Goal: Check status: Check status

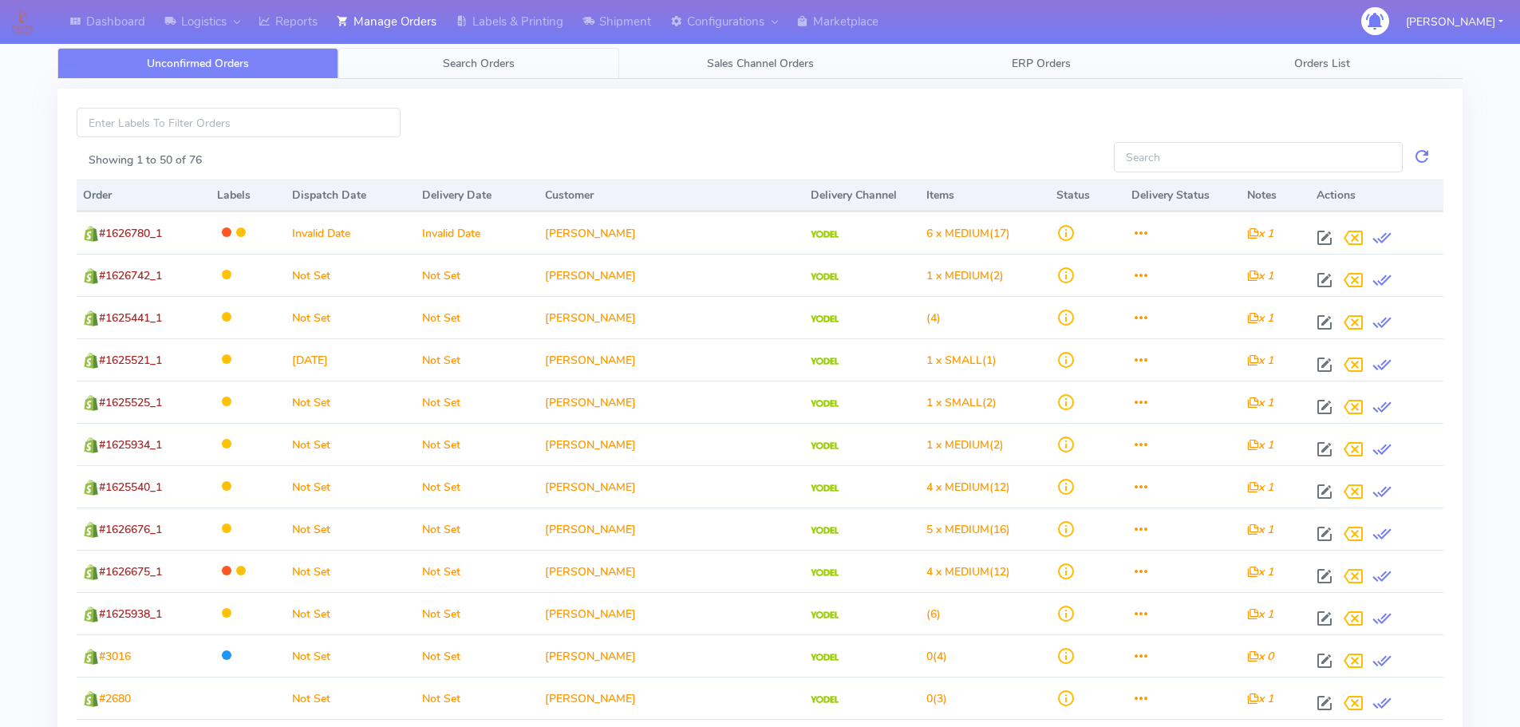
click at [484, 58] on span "Search Orders" at bounding box center [479, 63] width 72 height 15
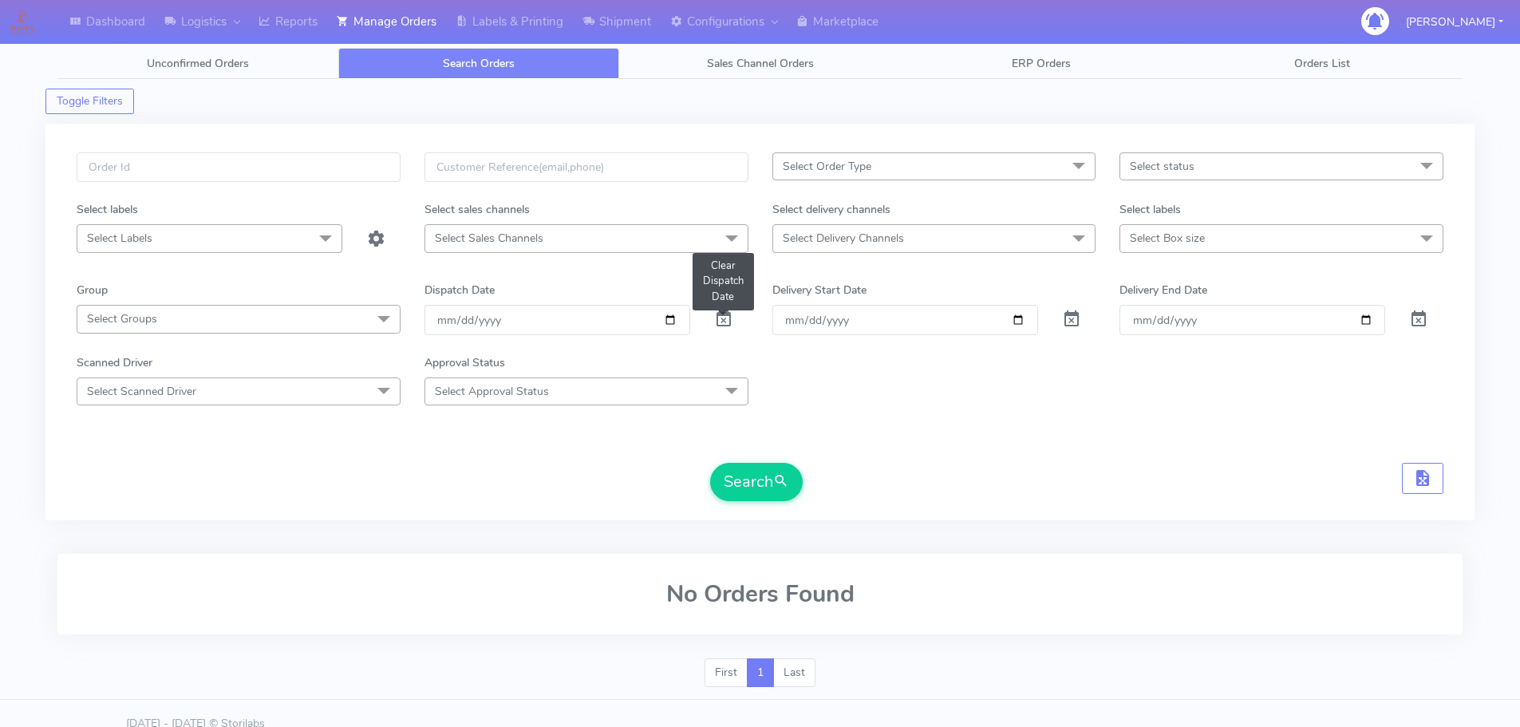
click at [728, 315] on span at bounding box center [723, 322] width 19 height 15
click at [342, 179] on input "text" at bounding box center [239, 167] width 324 height 30
paste input "1629040"
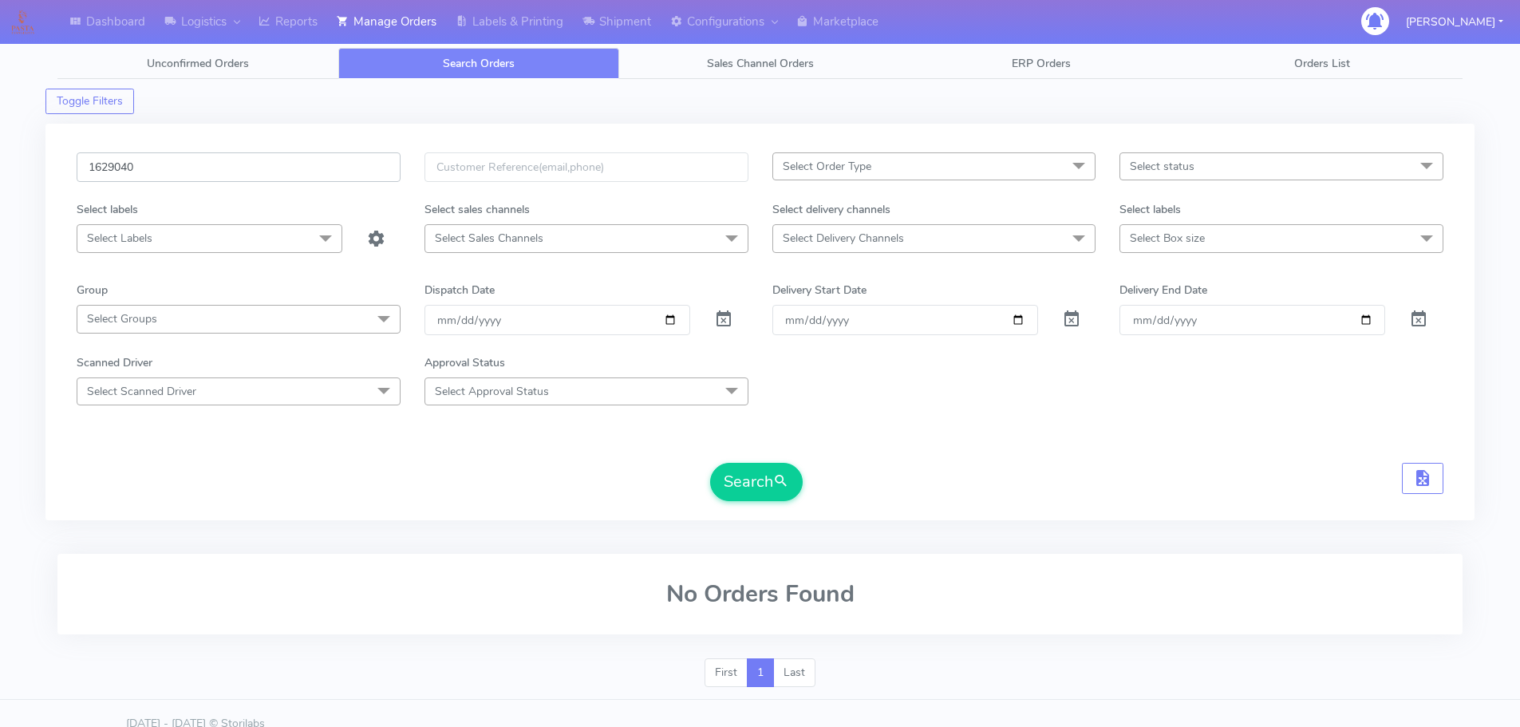
click at [710, 463] on button "Search" at bounding box center [756, 482] width 93 height 38
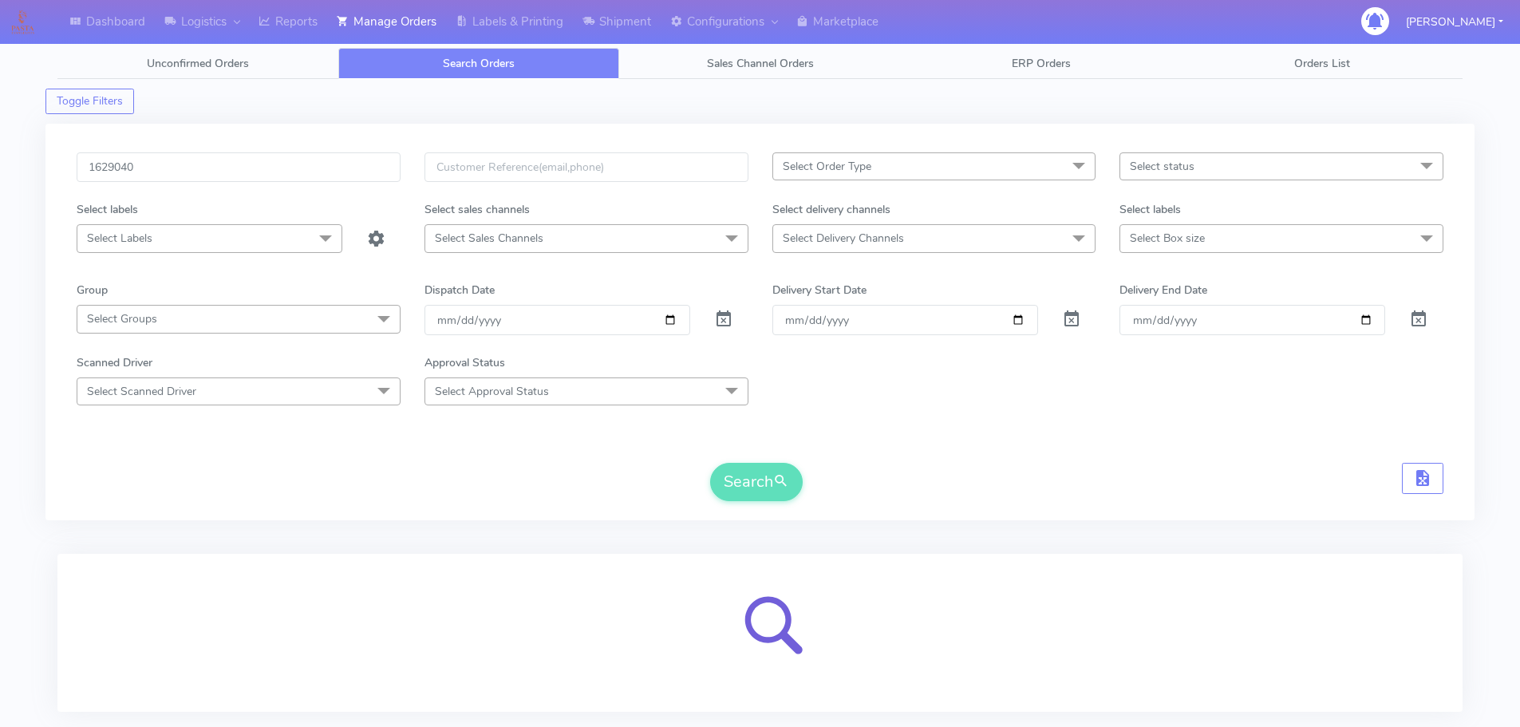
click at [950, 92] on div "Toggle Filters" at bounding box center [759, 96] width 1429 height 35
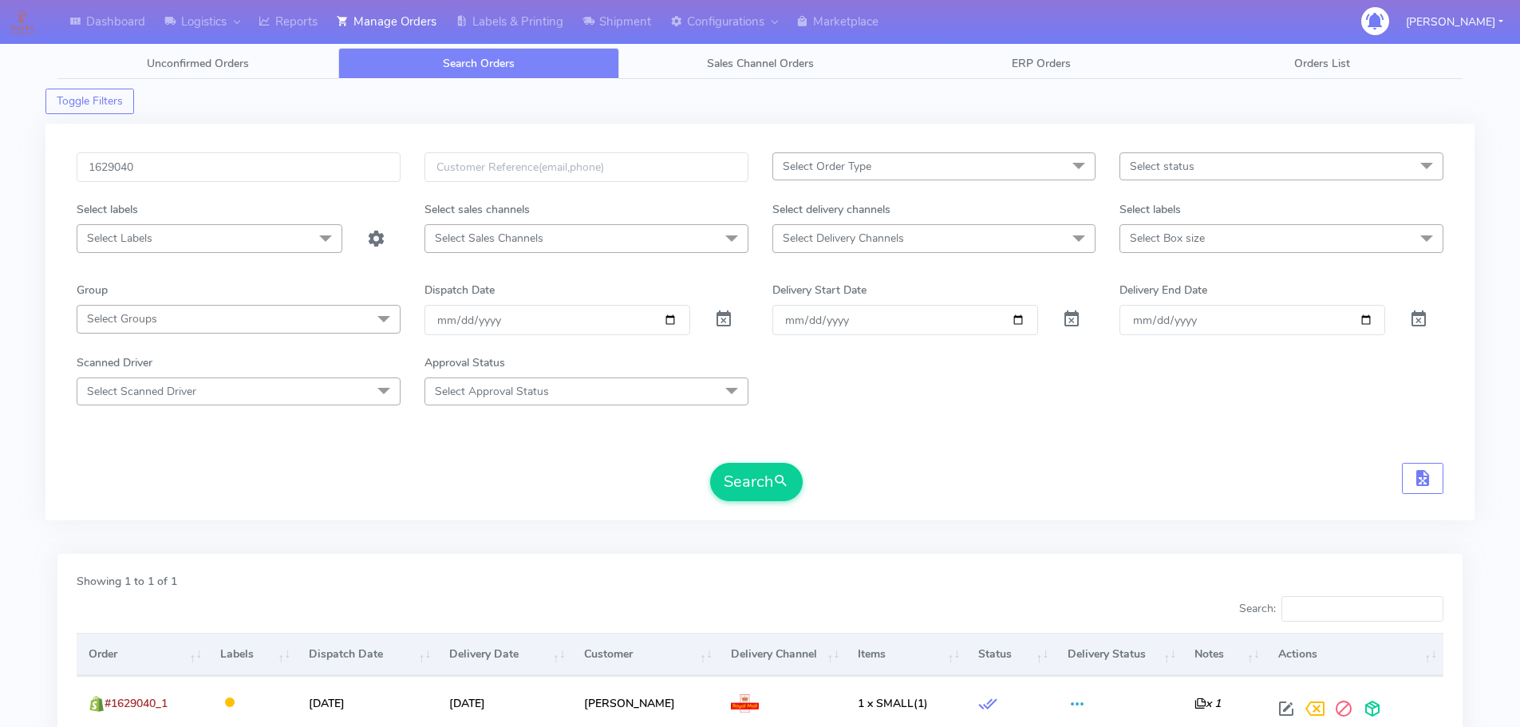
drag, startPoint x: 553, startPoint y: 509, endPoint x: 538, endPoint y: 575, distance: 67.9
click at [553, 509] on div "1629040 Select Order Type Select All MEALS ATAVI One Off Pasta Club Gift Kit Ev…" at bounding box center [760, 331] width 1391 height 358
click at [1242, 479] on div "Search" at bounding box center [760, 482] width 1367 height 38
click at [962, 468] on div "Search" at bounding box center [760, 482] width 1367 height 38
click at [507, 484] on div "Search" at bounding box center [760, 482] width 1367 height 38
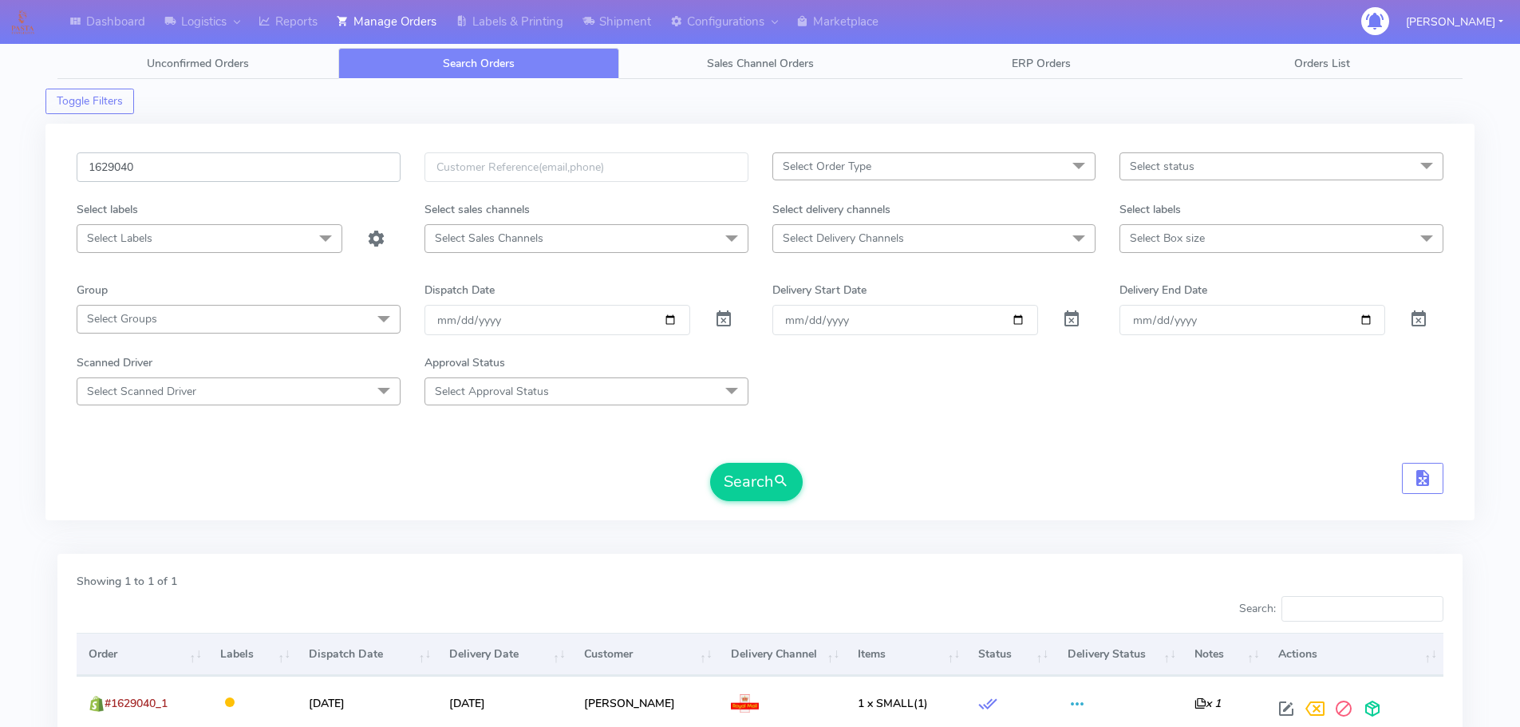
click at [355, 168] on input "1629040" at bounding box center [239, 167] width 324 height 30
paste input "8235"
click at [710, 463] on button "Search" at bounding box center [756, 482] width 93 height 38
click at [322, 166] on input "1628235" at bounding box center [239, 167] width 324 height 30
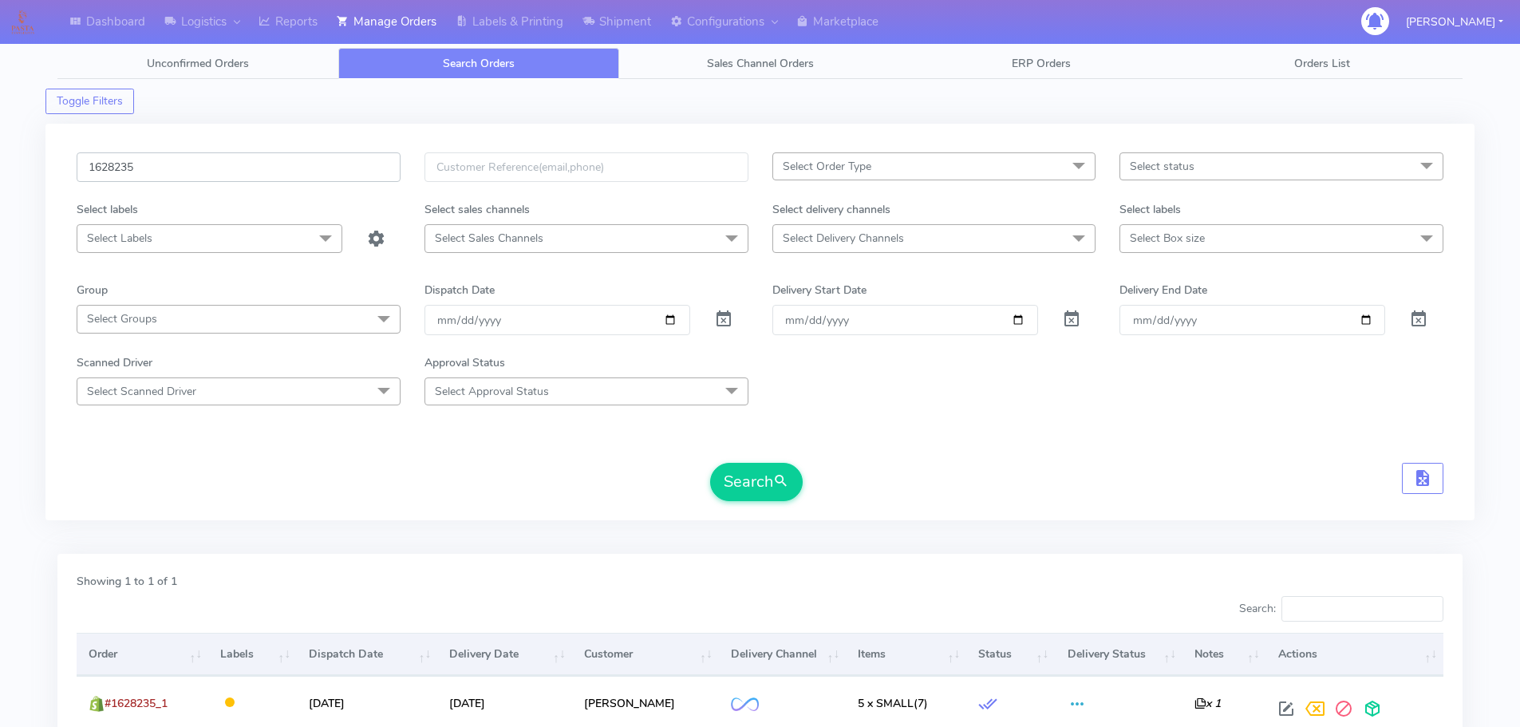
click at [322, 166] on input "1628235" at bounding box center [239, 167] width 324 height 30
paste input "157A"
type input "1628157A"
click at [710, 463] on button "Search" at bounding box center [756, 482] width 93 height 38
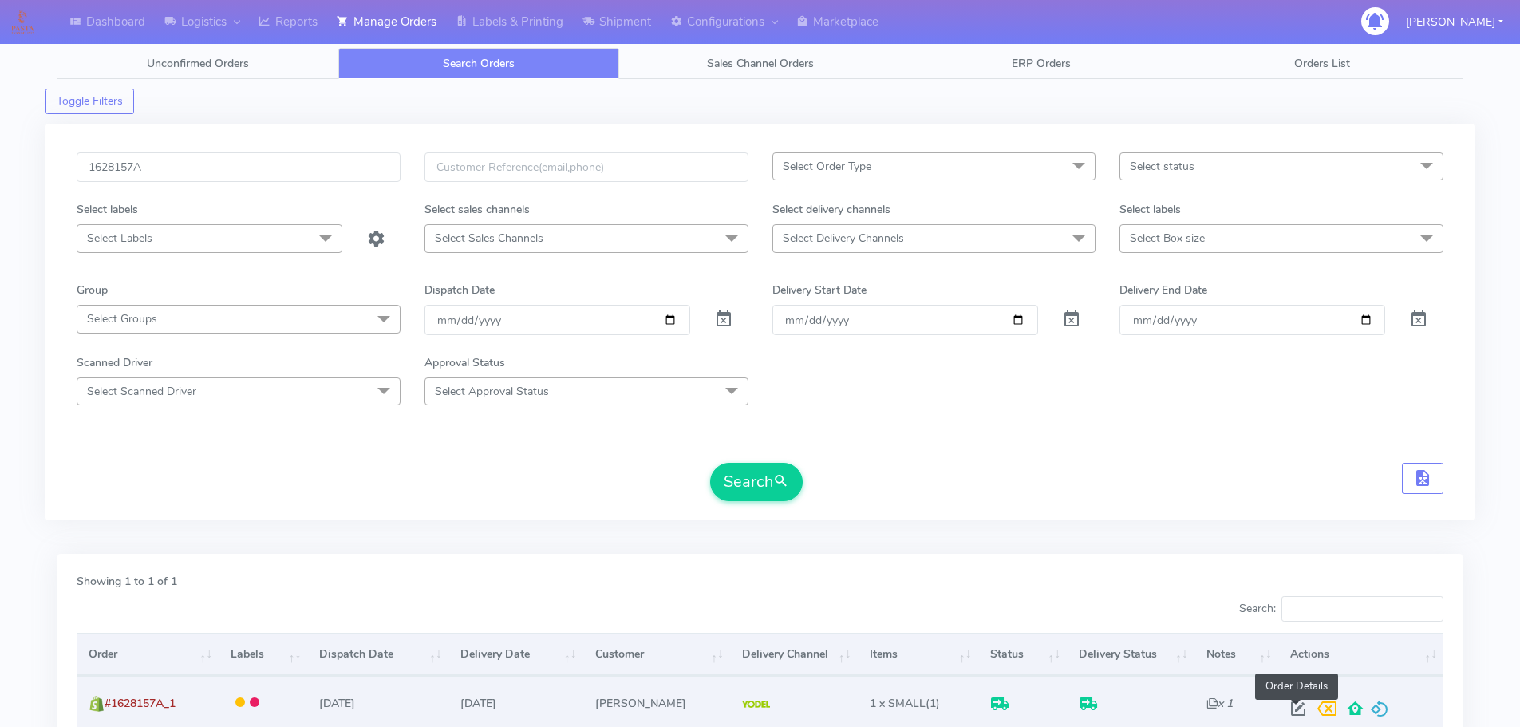
click at [1293, 705] on span at bounding box center [1298, 712] width 29 height 15
select select "5"
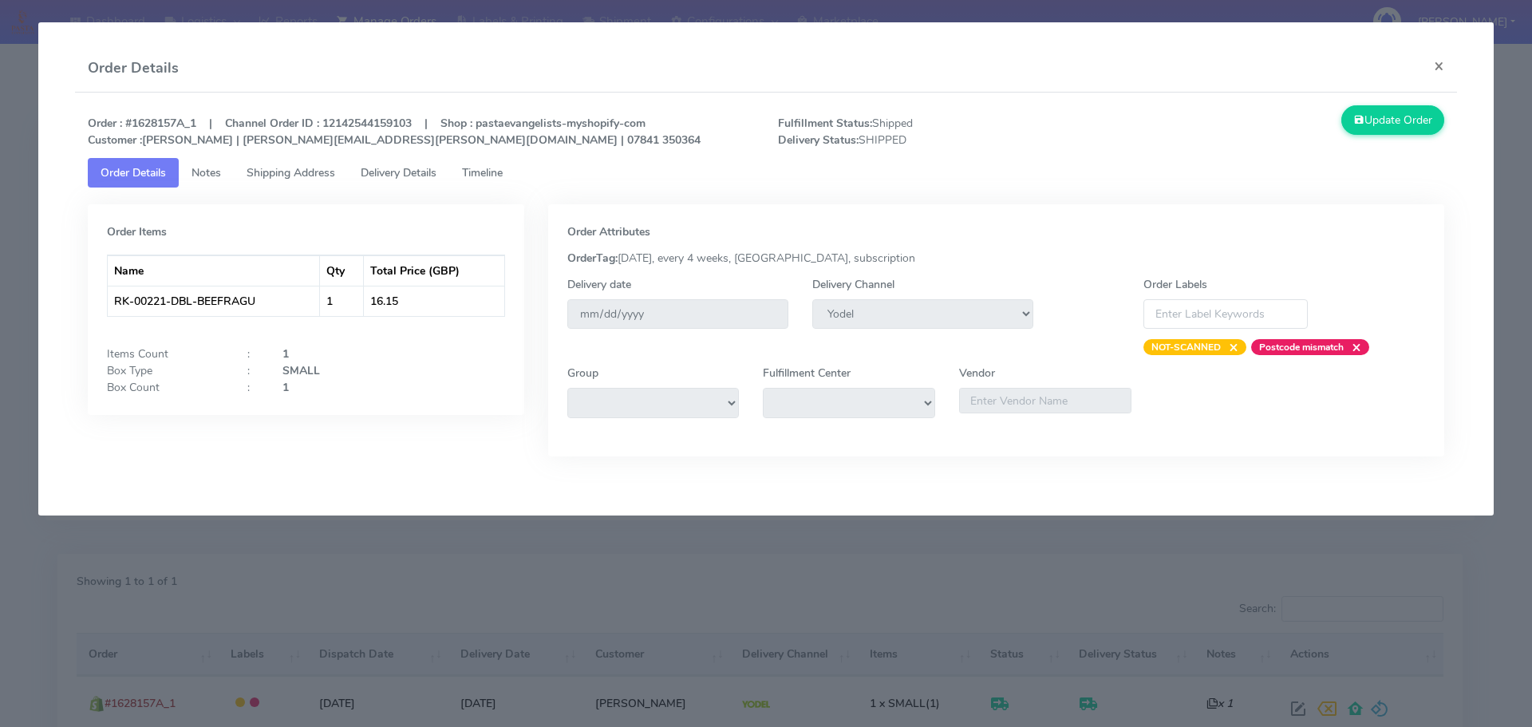
click at [430, 186] on link "Delivery Details" at bounding box center [398, 173] width 101 height 30
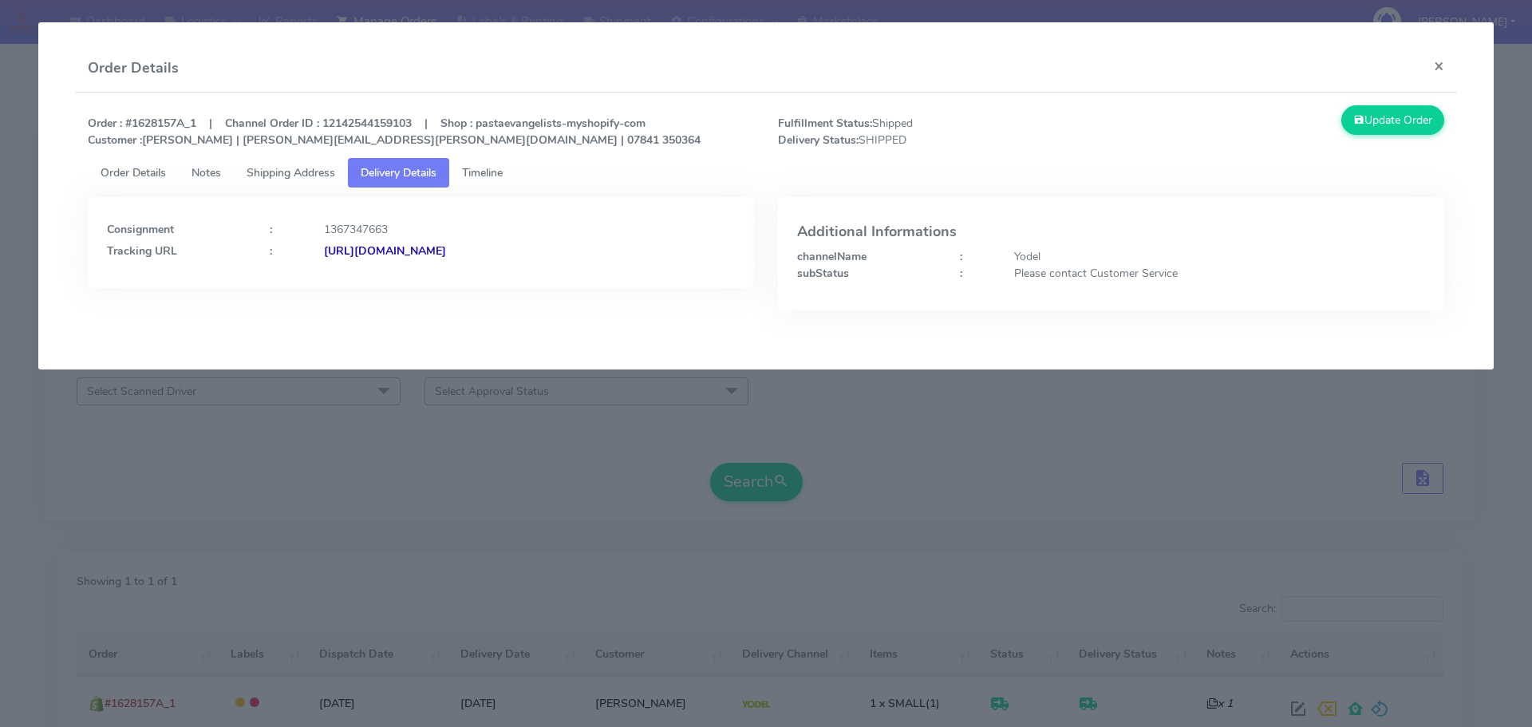
drag, startPoint x: 659, startPoint y: 266, endPoint x: 496, endPoint y: 278, distance: 163.3
click at [496, 278] on div "Consignment : 1367347663 Tracking URL : [URL][DOMAIN_NAME]" at bounding box center [421, 242] width 666 height 91
copy strong "JJD0002249960904263"
click at [468, 414] on modal-container "Order Details × Order : #1628157A_1 | Channel Order ID : 12142544159103 | Shop …" at bounding box center [766, 363] width 1532 height 727
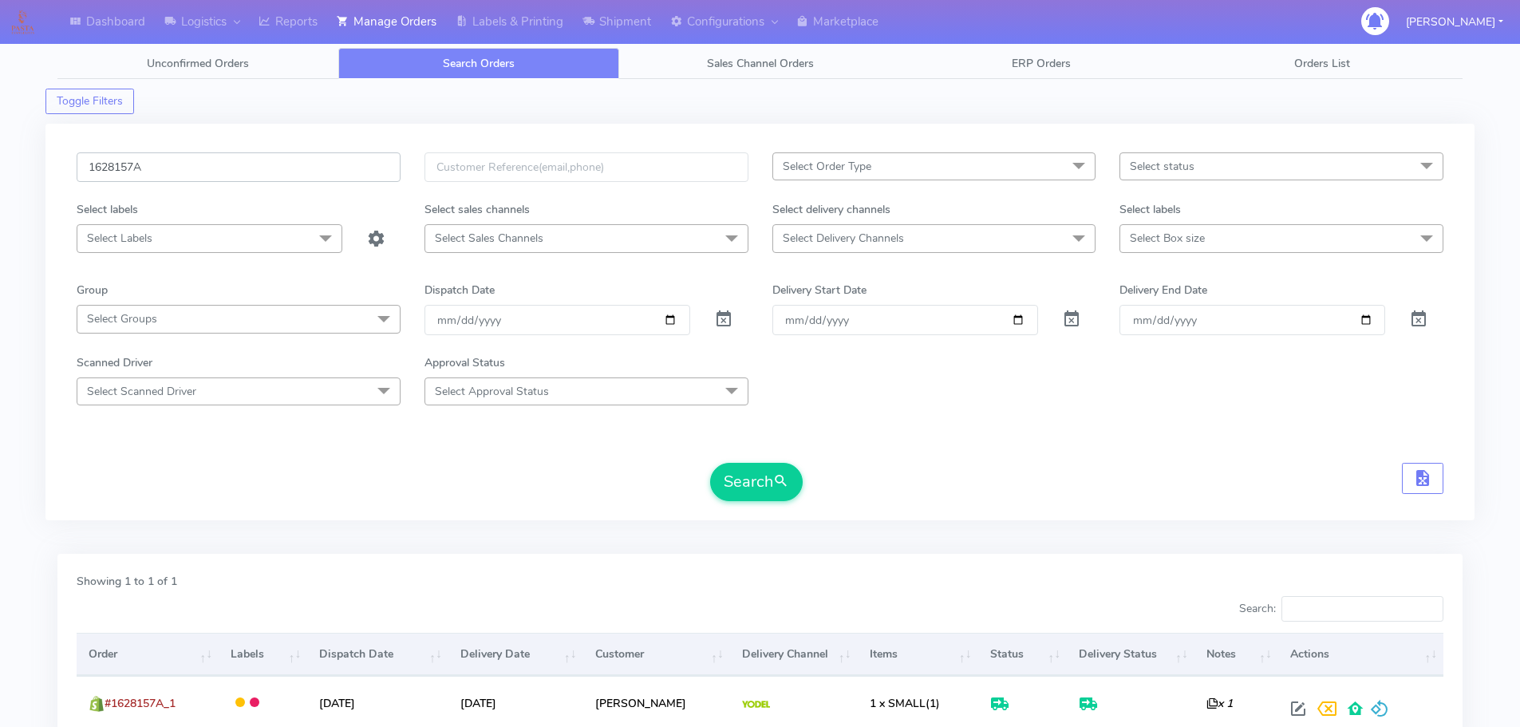
click at [343, 158] on input "1628157A" at bounding box center [239, 167] width 324 height 30
paste input "946"
click at [710, 463] on button "Search" at bounding box center [756, 482] width 93 height 38
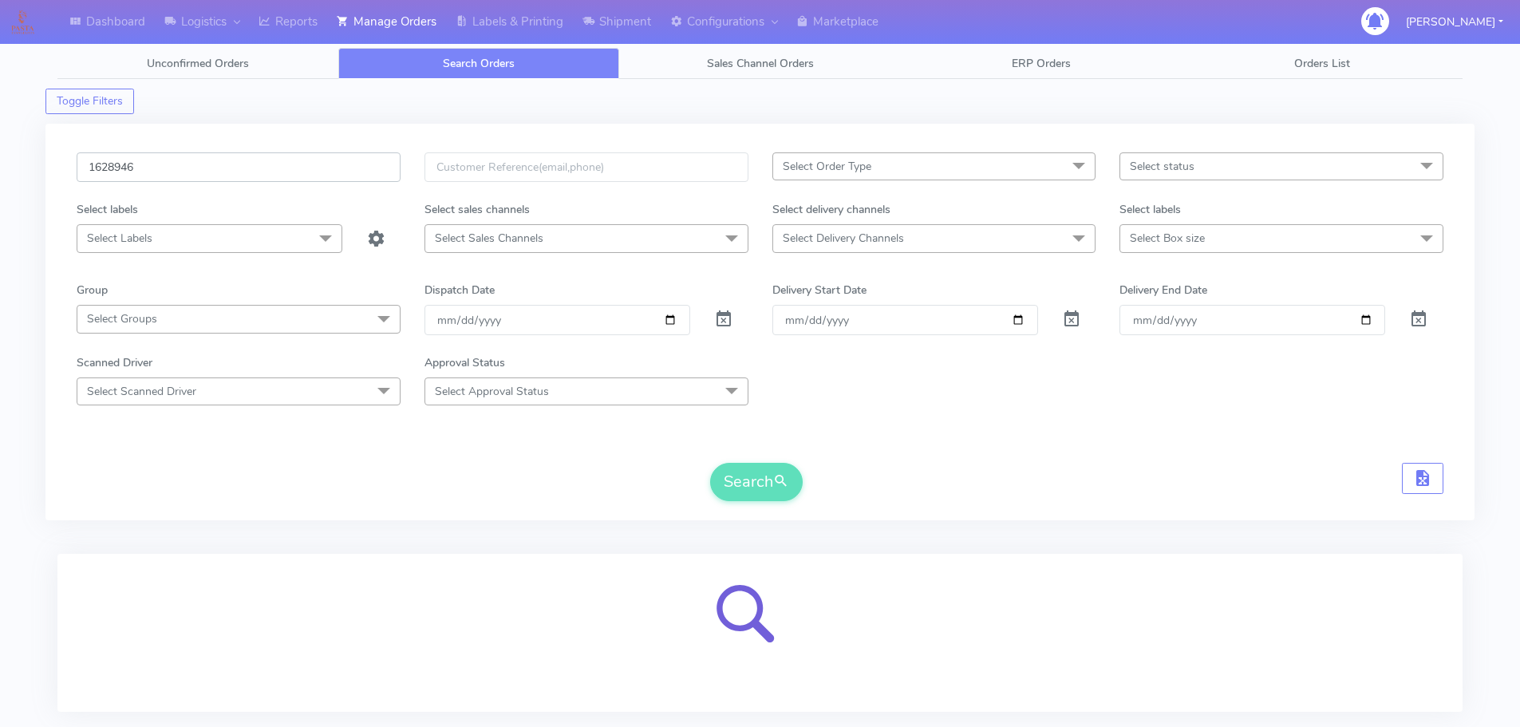
click at [373, 165] on input "1628946" at bounding box center [239, 167] width 324 height 30
type input "1628946"
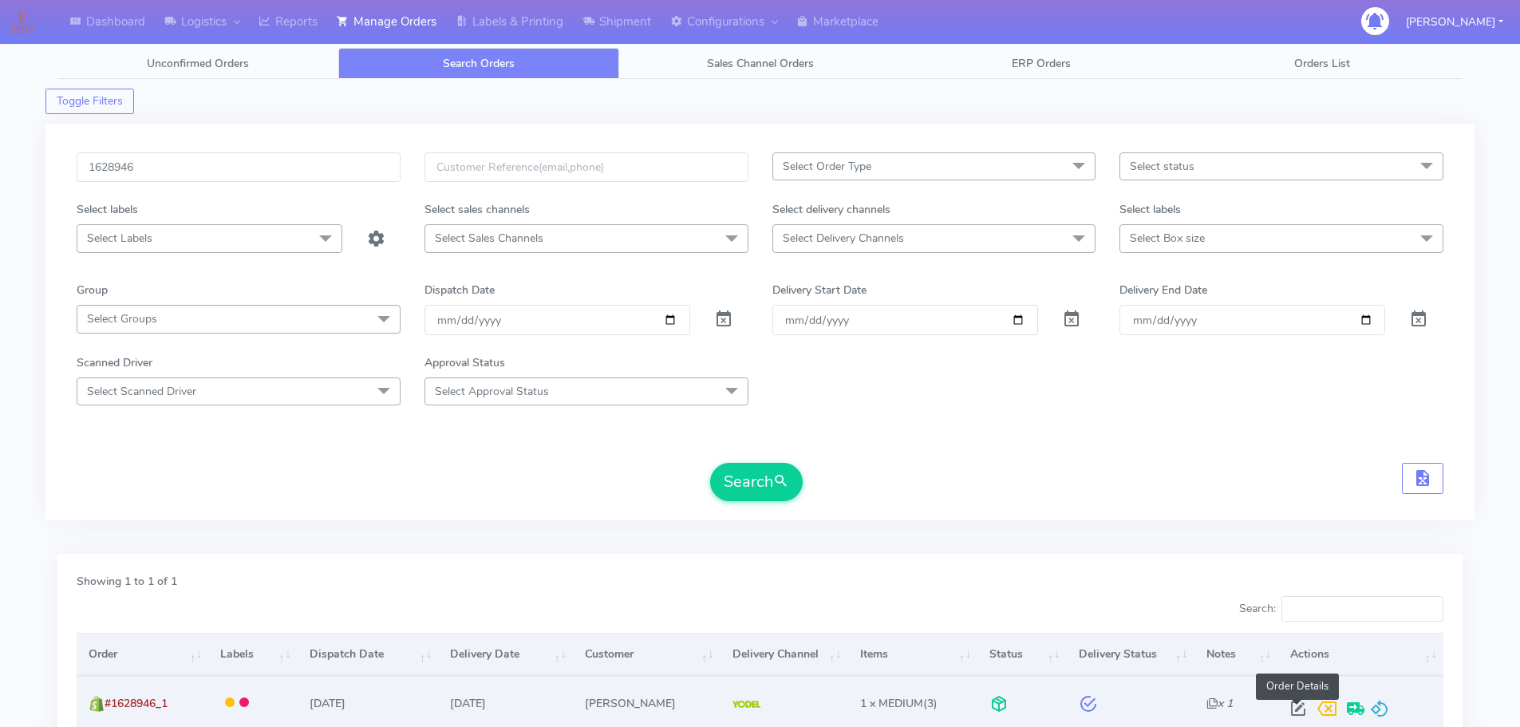
click at [1297, 706] on span at bounding box center [1298, 712] width 29 height 15
select select "5"
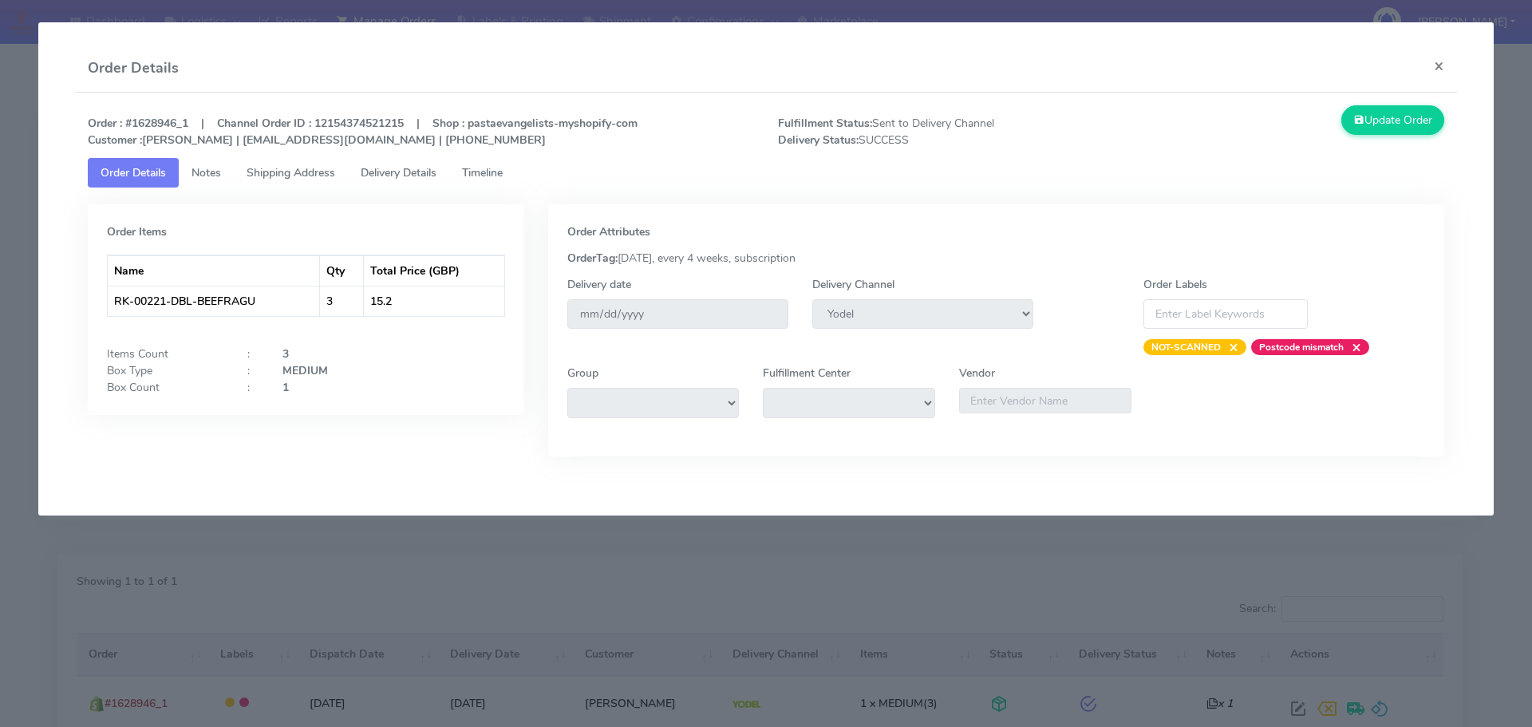
click at [498, 170] on span "Timeline" at bounding box center [482, 172] width 41 height 15
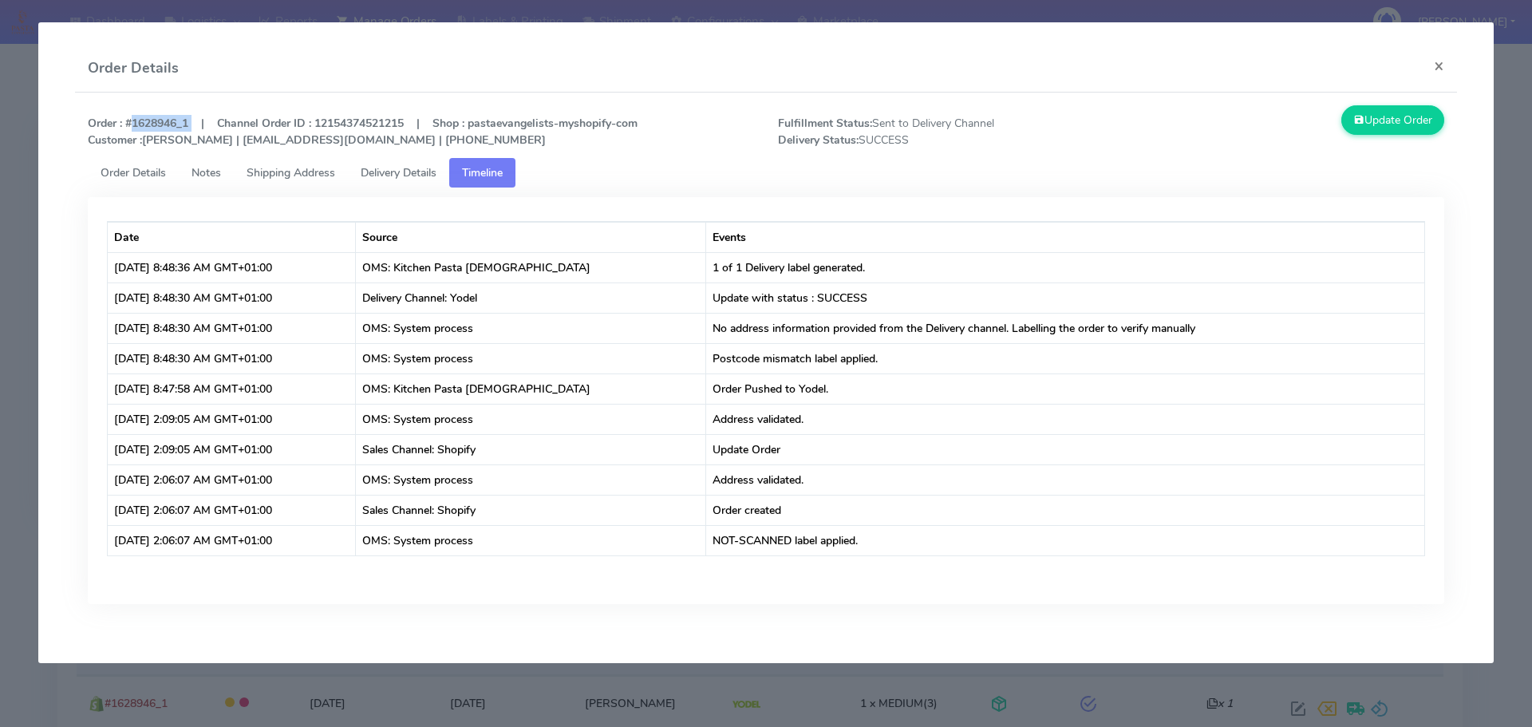
drag, startPoint x: 191, startPoint y: 123, endPoint x: 128, endPoint y: 123, distance: 62.2
click at [128, 123] on strong "Order : #1628946_1 | Channel Order ID : 12154374521215 | Shop : pastaevangelist…" at bounding box center [363, 132] width 550 height 32
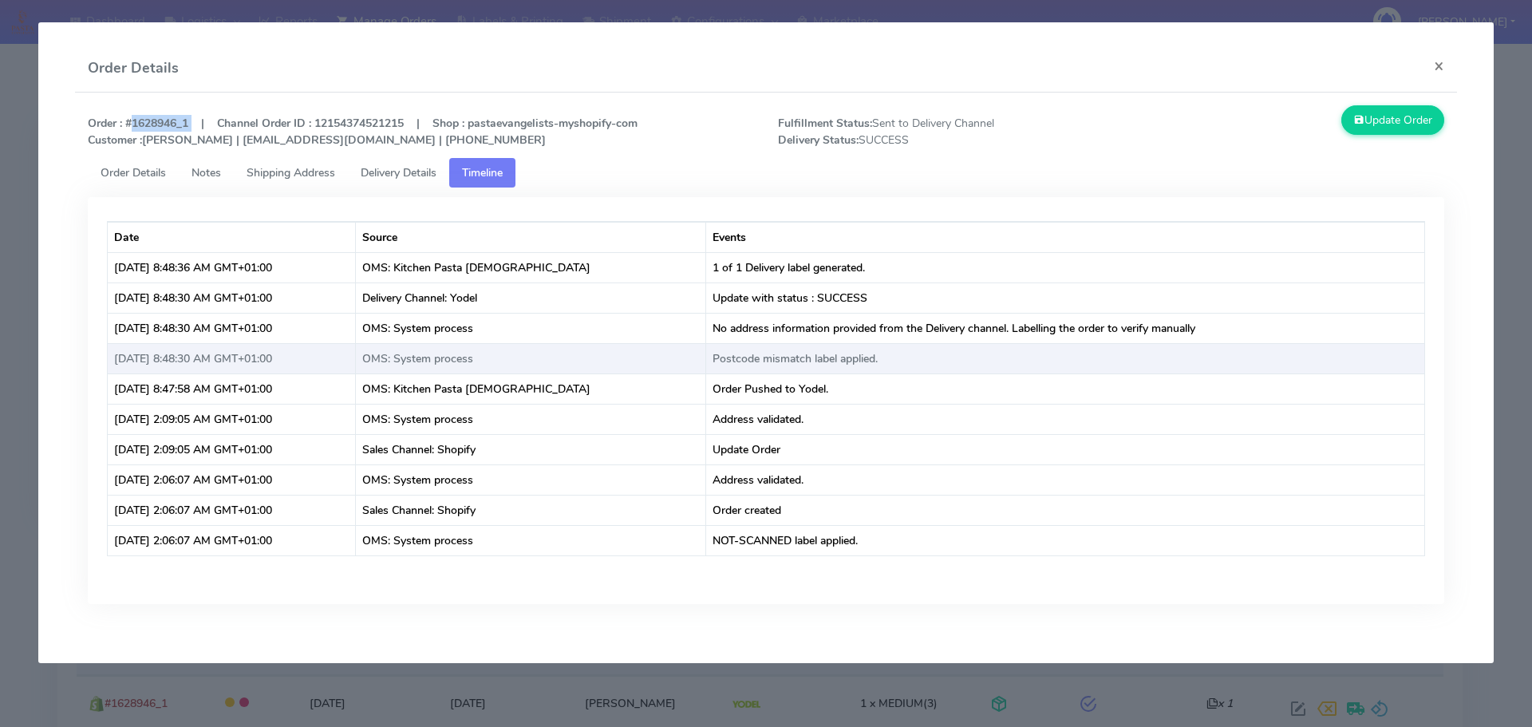
copy strong "#1628946_1"
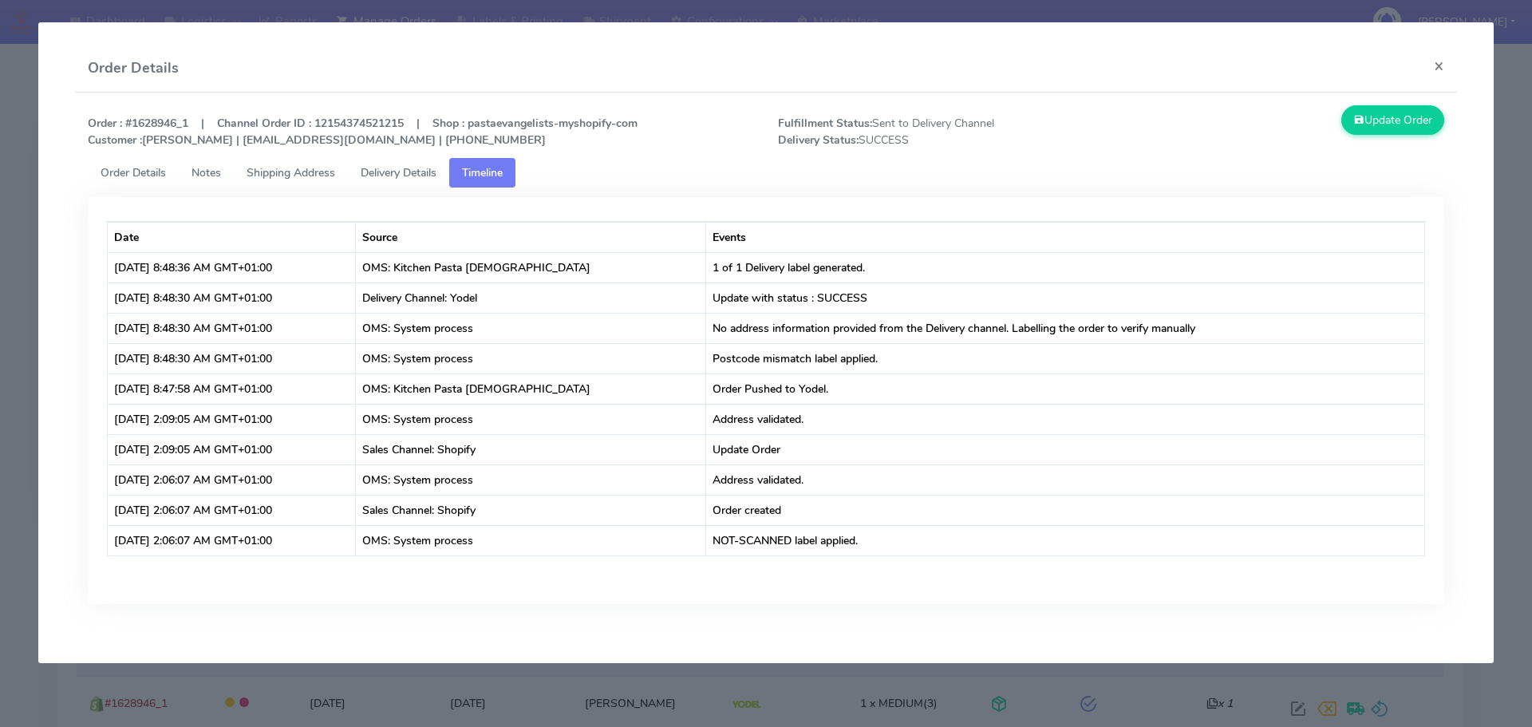
drag, startPoint x: 180, startPoint y: 89, endPoint x: 180, endPoint y: 98, distance: 8.8
click at [180, 89] on div "Order Details ×" at bounding box center [766, 69] width 1383 height 48
drag, startPoint x: 192, startPoint y: 121, endPoint x: 128, endPoint y: 121, distance: 63.8
click at [128, 121] on strong "Order : #1628946_1 | Channel Order ID : 12154374521215 | Shop : pastaevangelist…" at bounding box center [363, 132] width 550 height 32
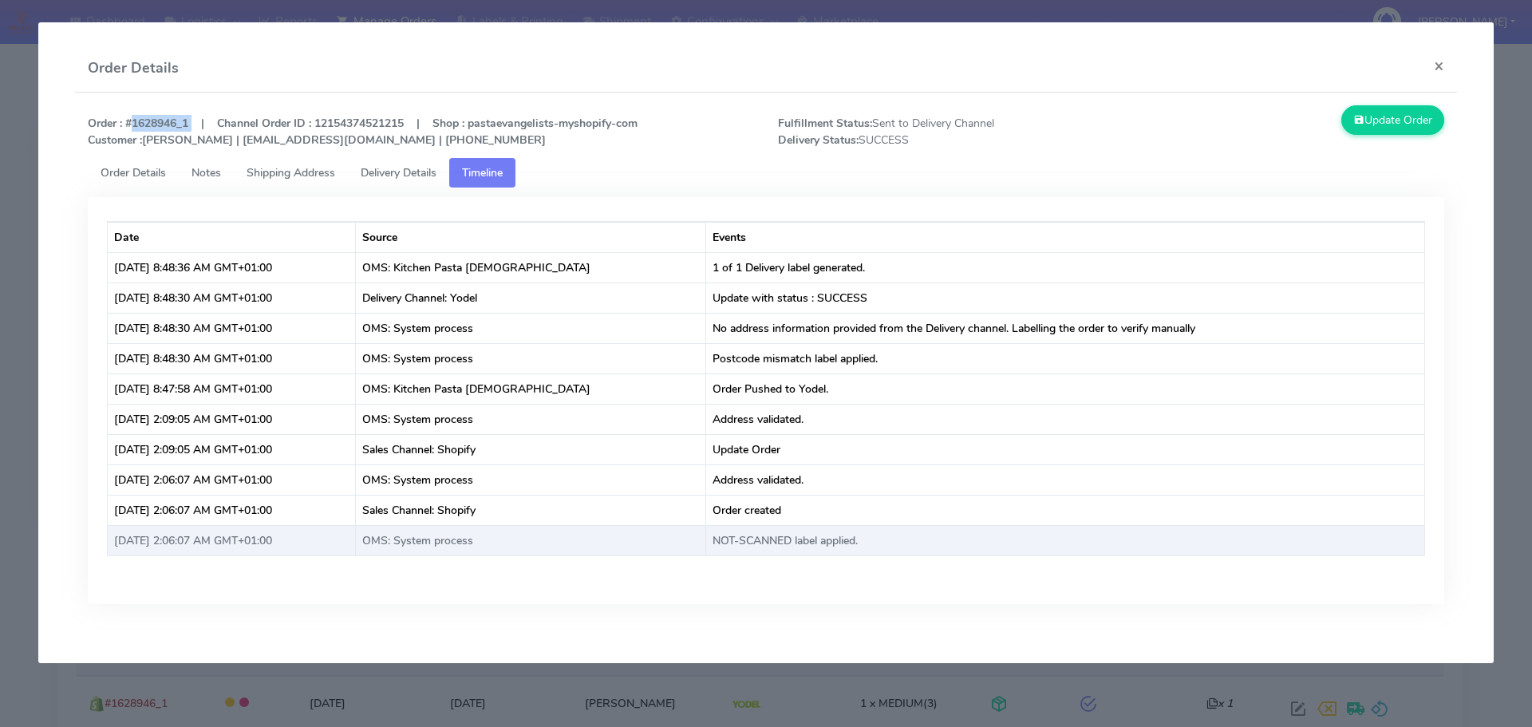
copy strong "#1628946_1"
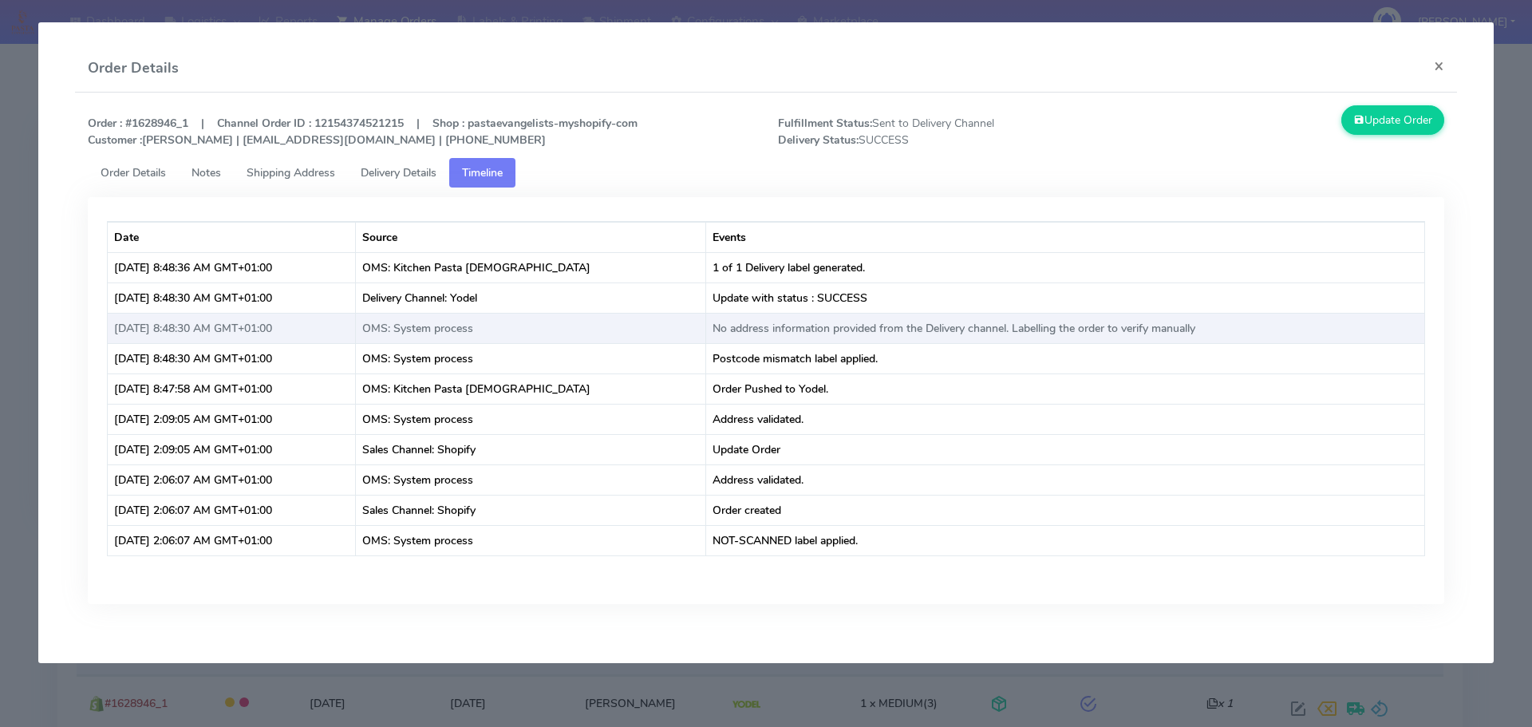
drag, startPoint x: 0, startPoint y: 302, endPoint x: 151, endPoint y: 301, distance: 150.8
click at [0, 301] on modal-container "Order Details × Order : #1628946_1 | Channel Order ID : 12154374521215 | Shop :…" at bounding box center [766, 363] width 1532 height 727
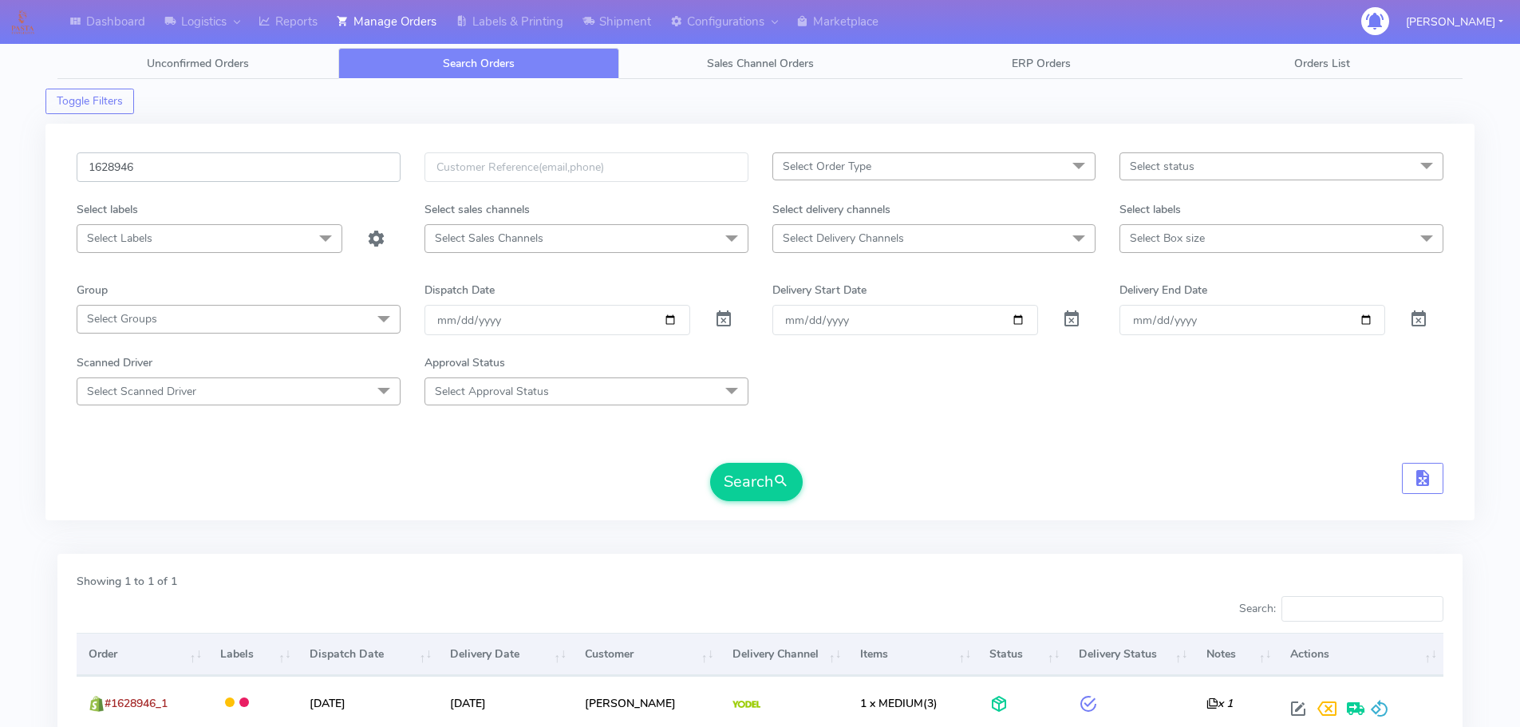
click at [327, 171] on input "1628946" at bounding box center [239, 167] width 324 height 30
paste input "660"
click at [710, 463] on button "Search" at bounding box center [756, 482] width 93 height 38
click at [340, 177] on input "1628660" at bounding box center [239, 167] width 324 height 30
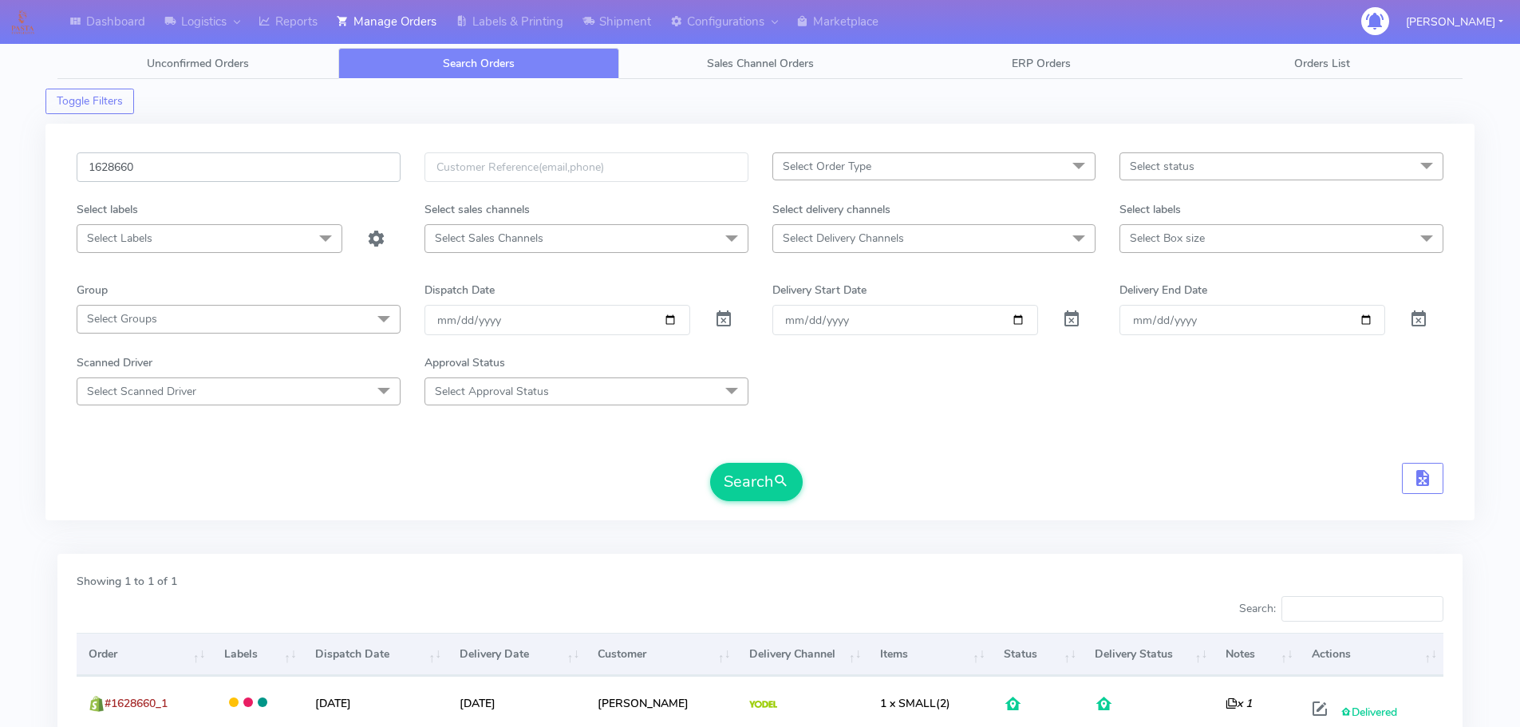
click at [340, 177] on input "1628660" at bounding box center [239, 167] width 324 height 30
paste input "79"
click at [710, 463] on button "Search" at bounding box center [756, 482] width 93 height 38
click at [313, 158] on input "1628790" at bounding box center [239, 167] width 324 height 30
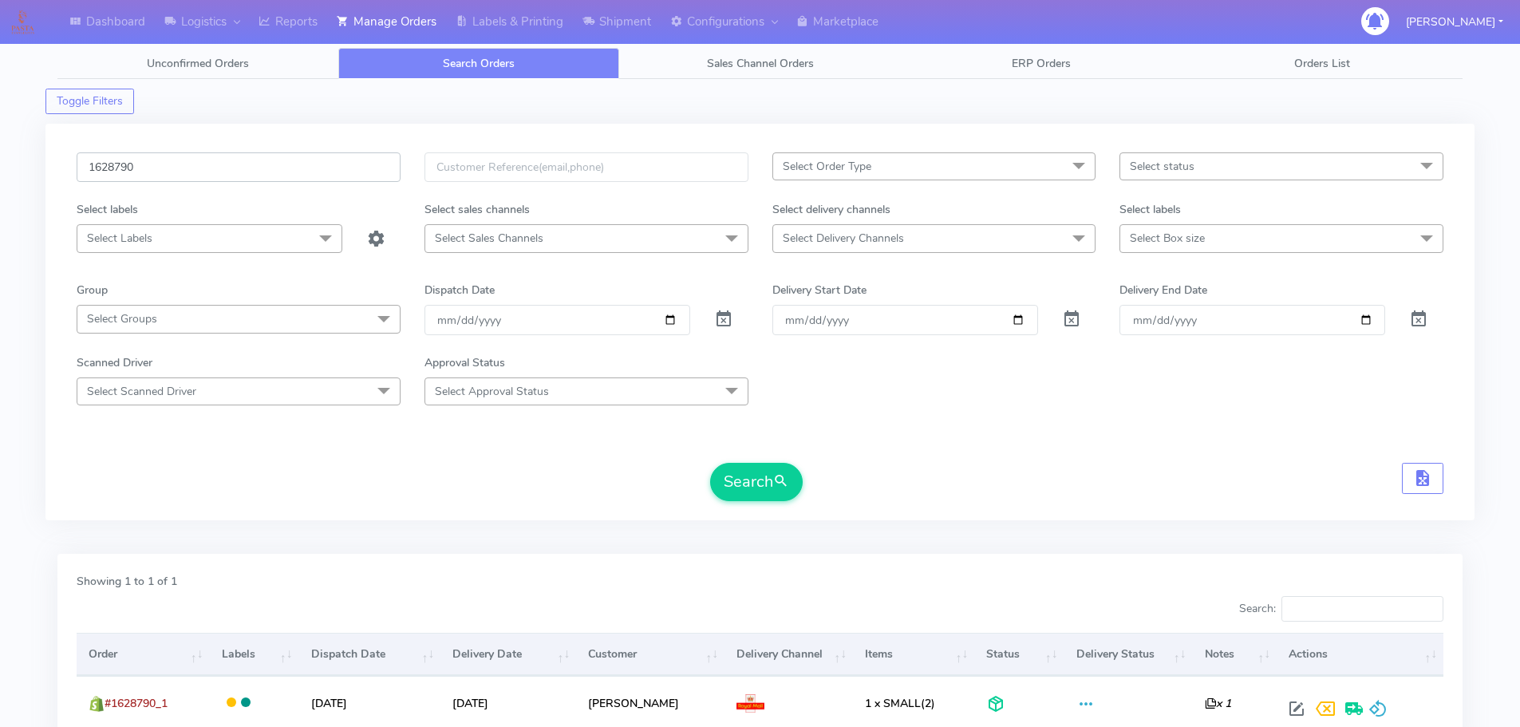
paste input "901"
click at [710, 463] on button "Search" at bounding box center [756, 482] width 93 height 38
click at [322, 172] on input "1629010" at bounding box center [239, 167] width 324 height 30
paste input "8265"
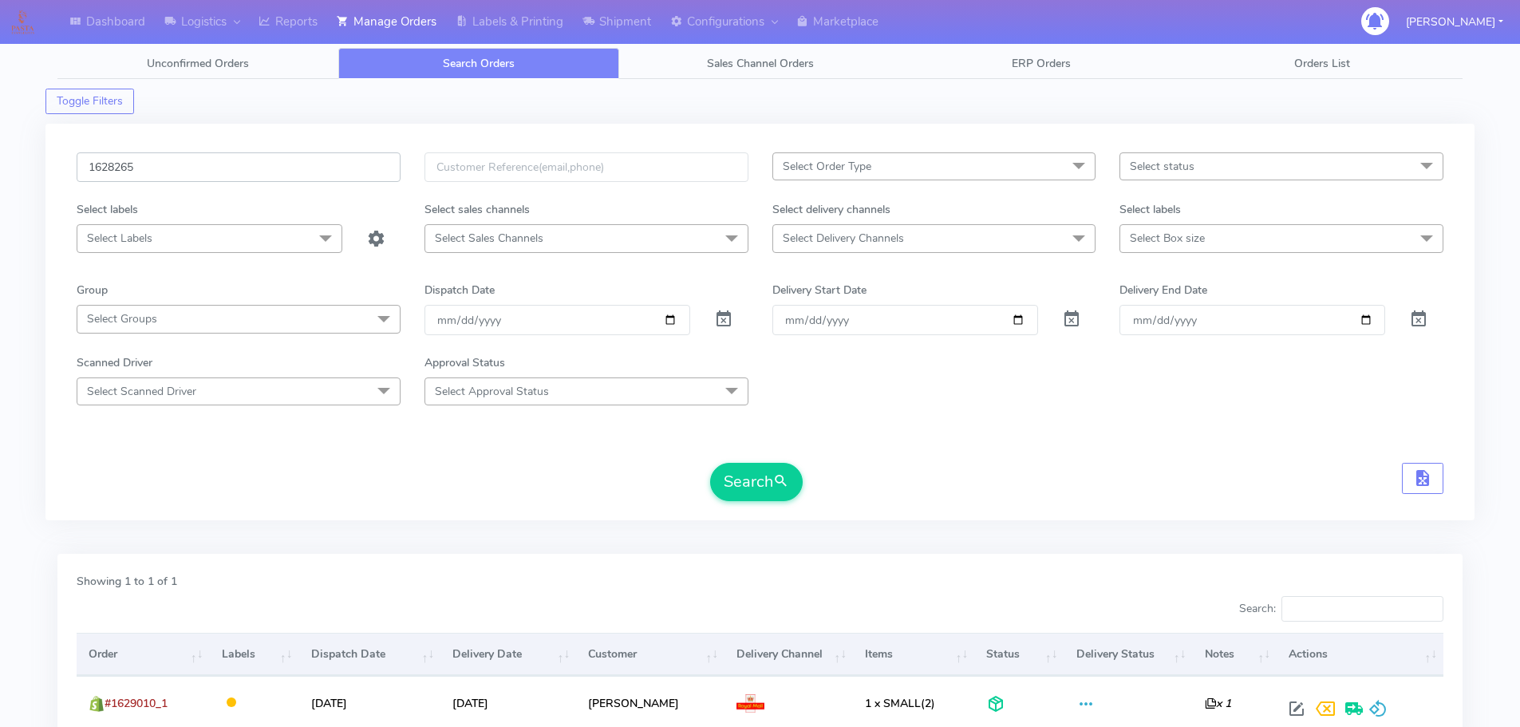
type input "1628265"
click at [710, 463] on button "Search" at bounding box center [756, 482] width 93 height 38
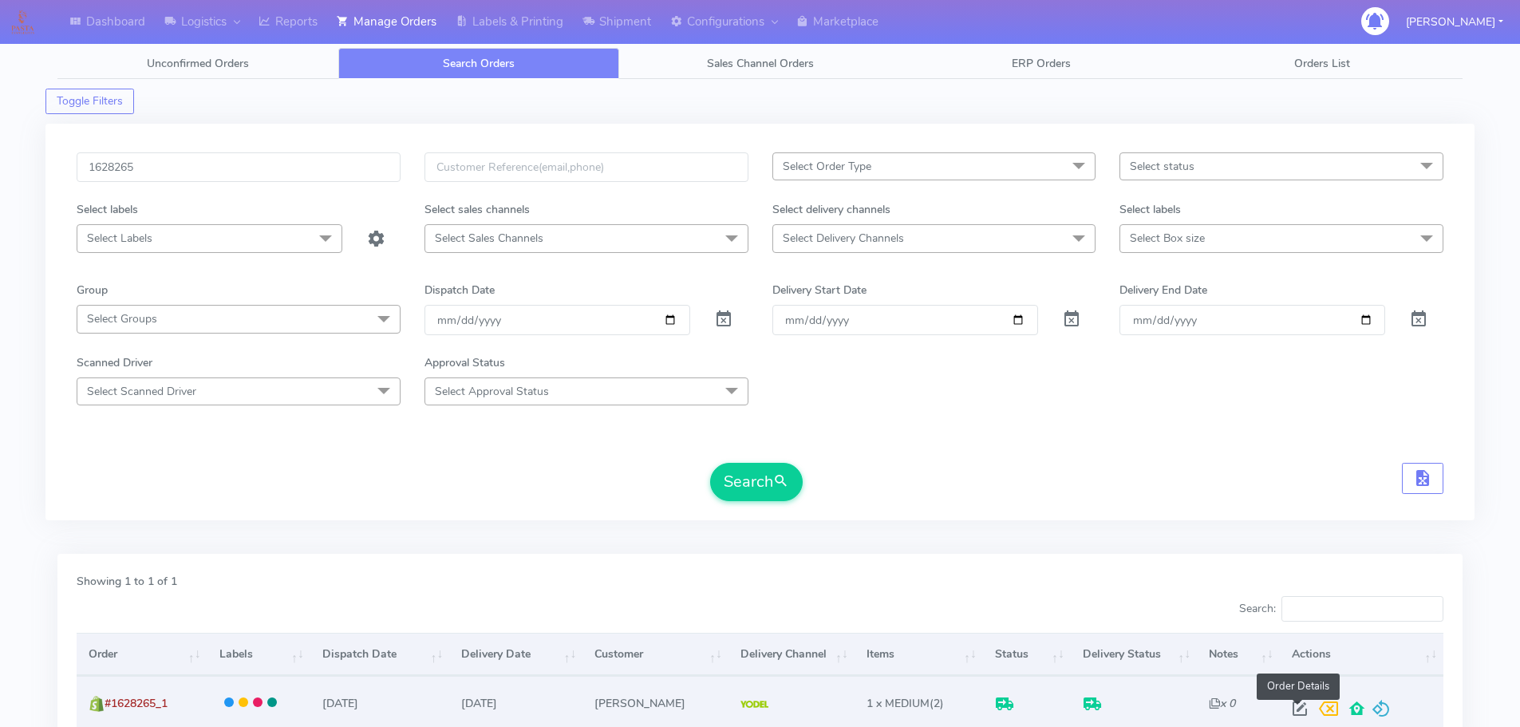
click at [1290, 717] on span at bounding box center [1299, 712] width 29 height 15
select select "5"
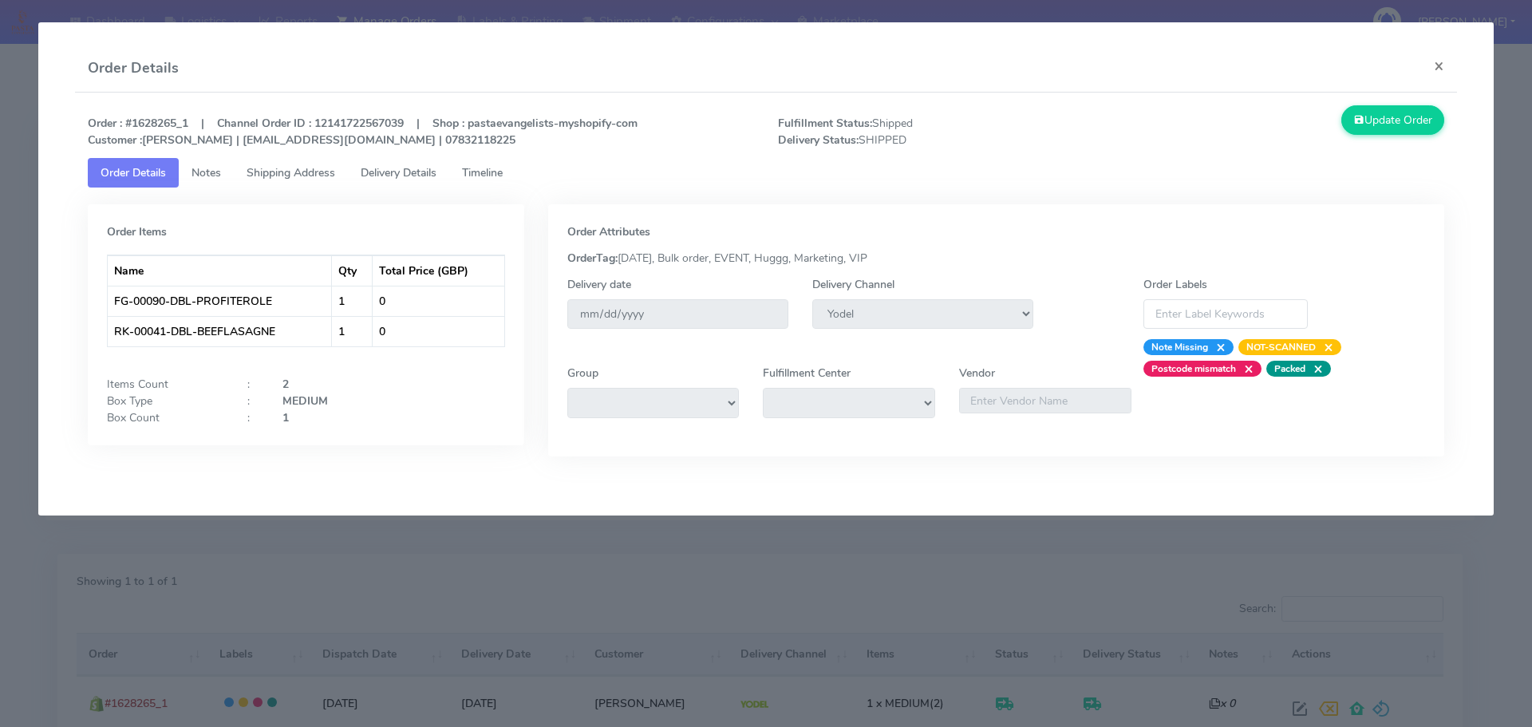
click at [421, 172] on span "Delivery Details" at bounding box center [399, 172] width 76 height 15
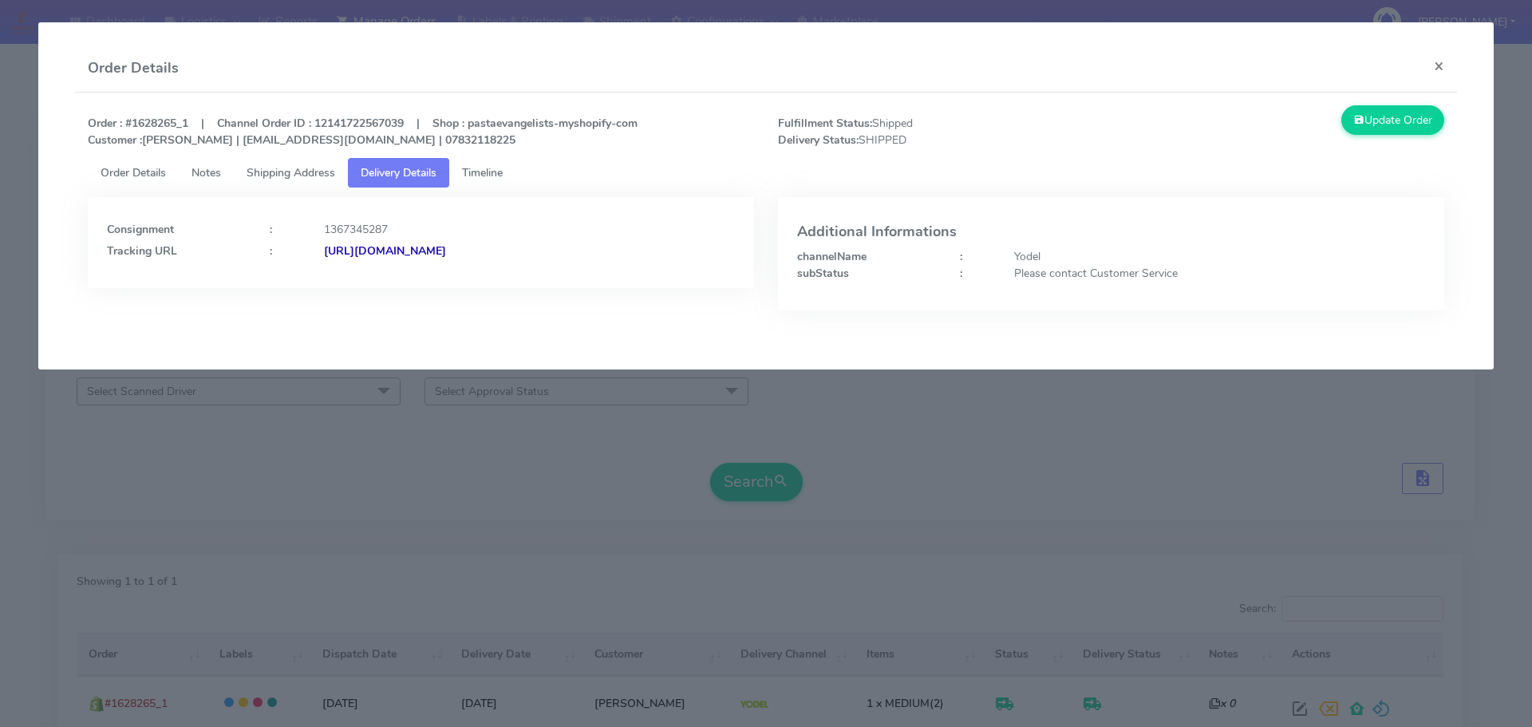
drag, startPoint x: 681, startPoint y: 263, endPoint x: 496, endPoint y: 278, distance: 186.6
click at [496, 278] on div "Consignment : 1367345287 Tracking URL : [URL][DOMAIN_NAME]" at bounding box center [421, 242] width 666 height 91
copy strong "JJD0002249960904209"
drag, startPoint x: 261, startPoint y: 559, endPoint x: 312, endPoint y: 431, distance: 137.5
click at [263, 555] on modal-container "Order Details × Order : #1628265_1 | Channel Order ID : 12141722567039 | Shop :…" at bounding box center [766, 363] width 1532 height 727
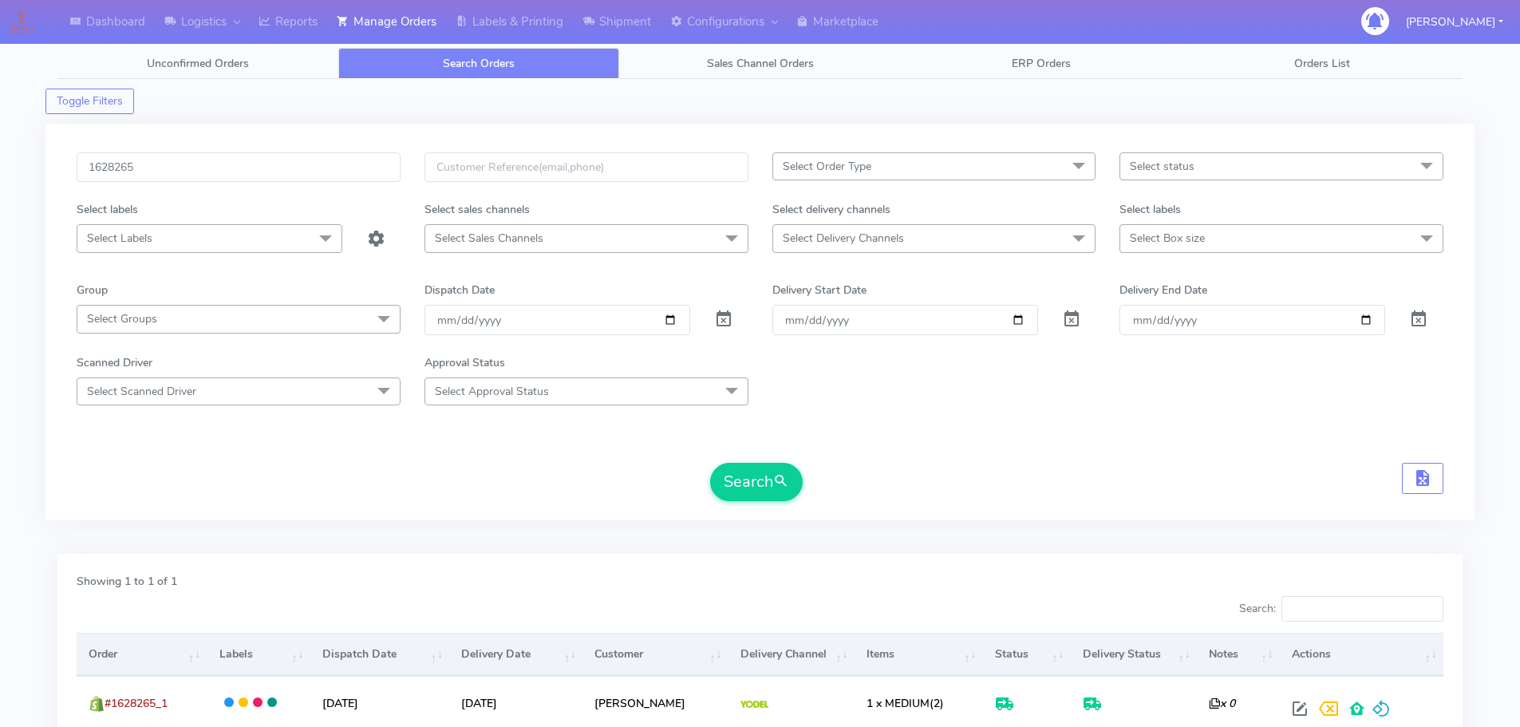
click at [310, 150] on div "1628265 Select Order Type Select All MEALS ATAVI One Off Pasta Club Gift Kit Ev…" at bounding box center [759, 322] width 1429 height 397
click at [324, 162] on input "1628265" at bounding box center [239, 167] width 324 height 30
paste input "9031"
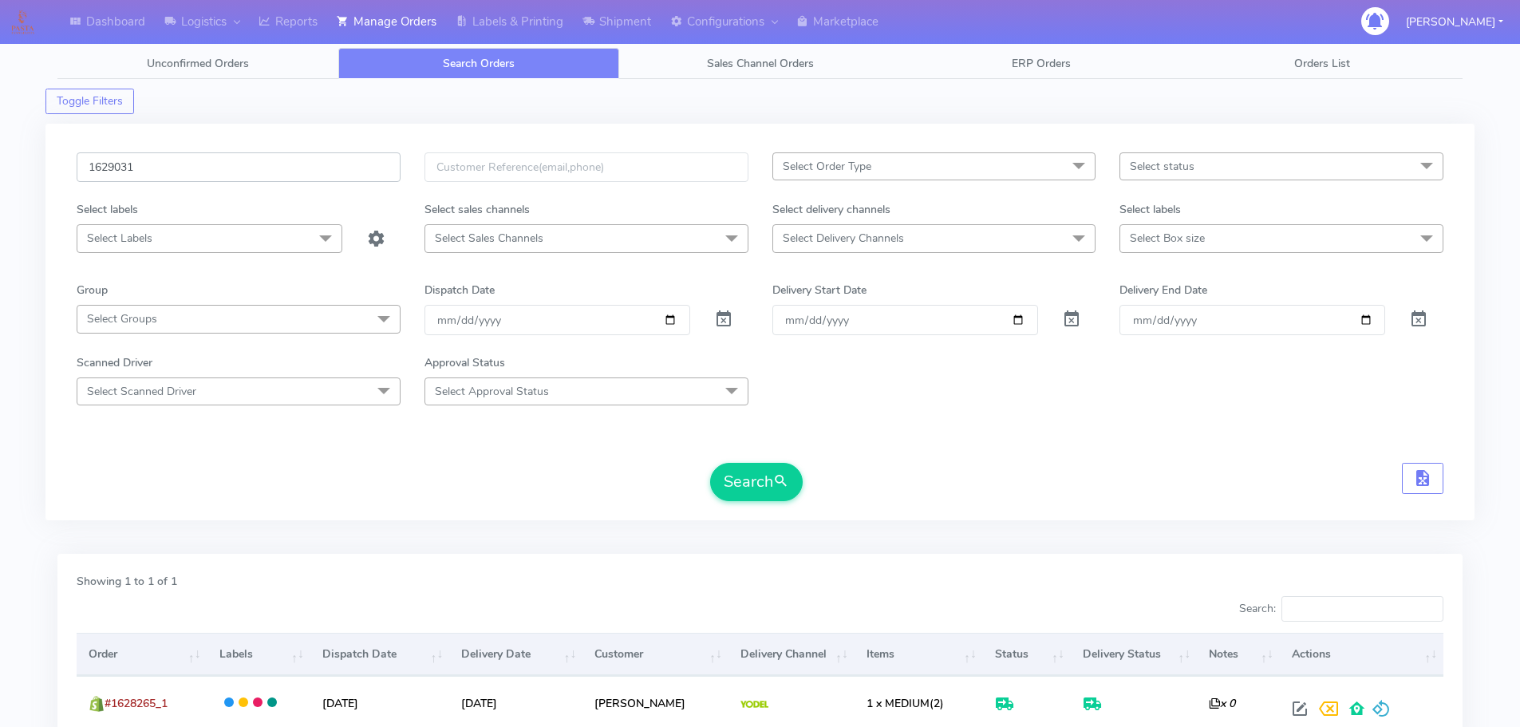
click at [710, 463] on button "Search" at bounding box center [756, 482] width 93 height 38
click at [308, 168] on input "1629031" at bounding box center [239, 167] width 324 height 30
paste input "18887"
type input "1618887"
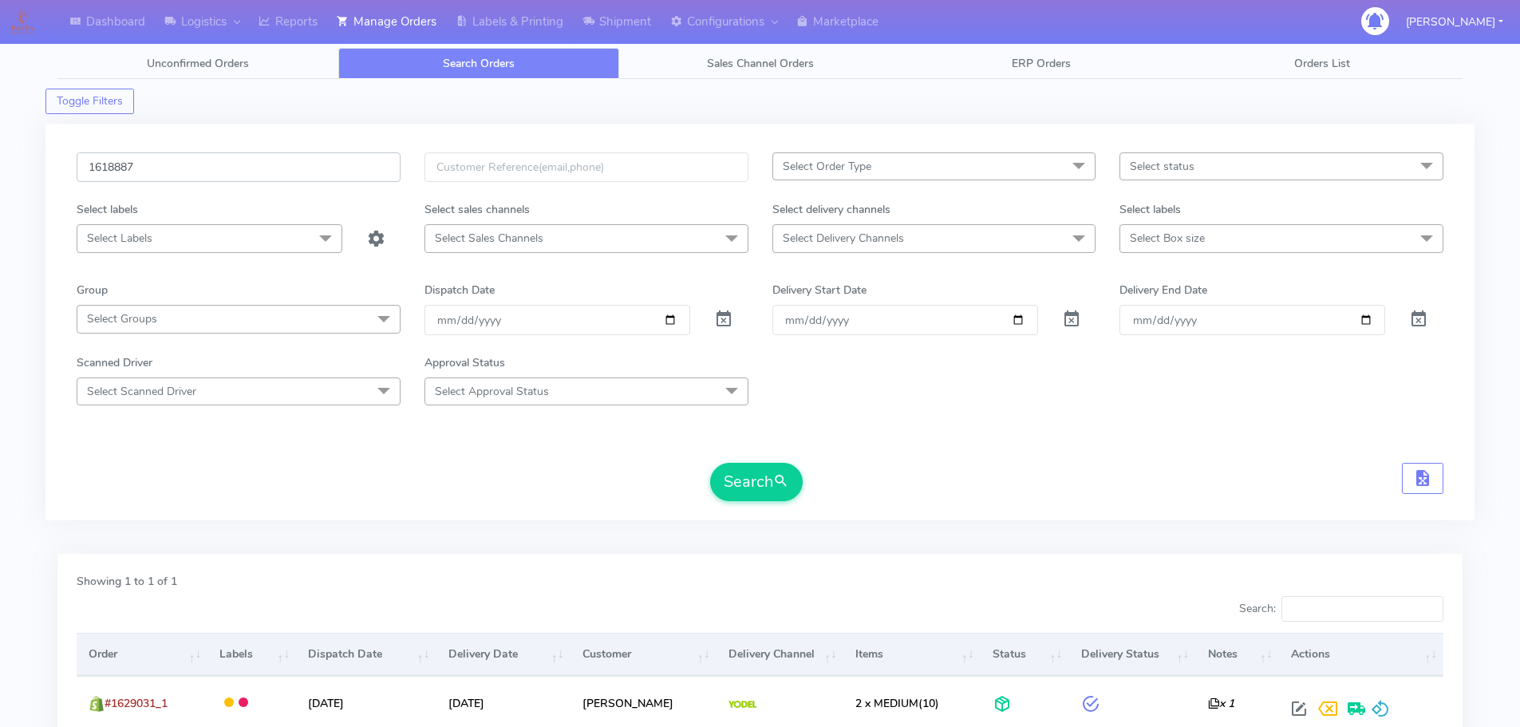
click at [710, 463] on button "Search" at bounding box center [756, 482] width 93 height 38
